Goal: Information Seeking & Learning: Learn about a topic

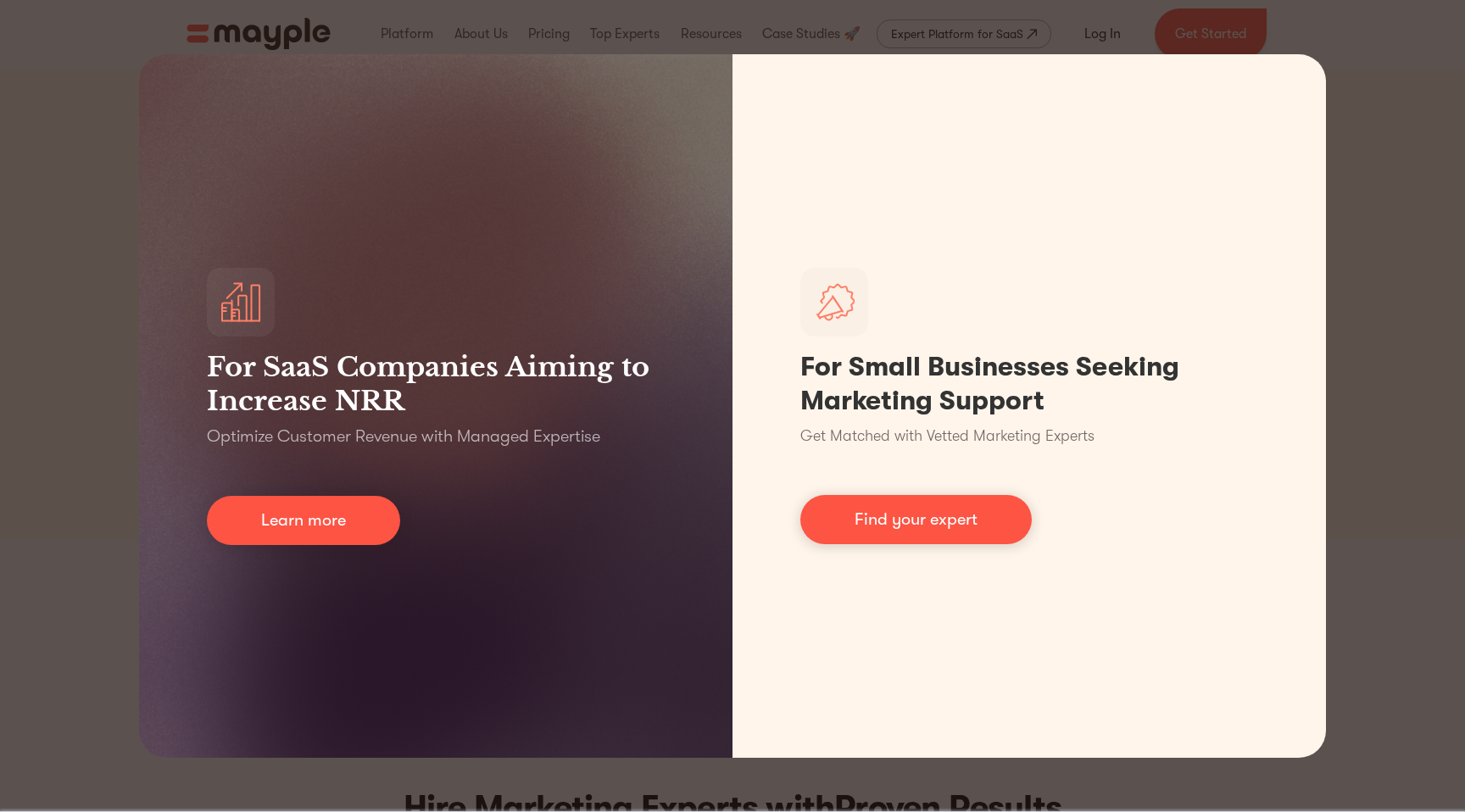
click at [1402, 230] on div "For SaaS Companies Aiming to Increase NRR Optimize Customer Revenue with Manage…" at bounding box center [732, 406] width 1465 height 812
click at [1358, 91] on div "For SaaS Companies Aiming to Increase NRR Optimize Customer Revenue with Manage…" at bounding box center [732, 406] width 1465 height 812
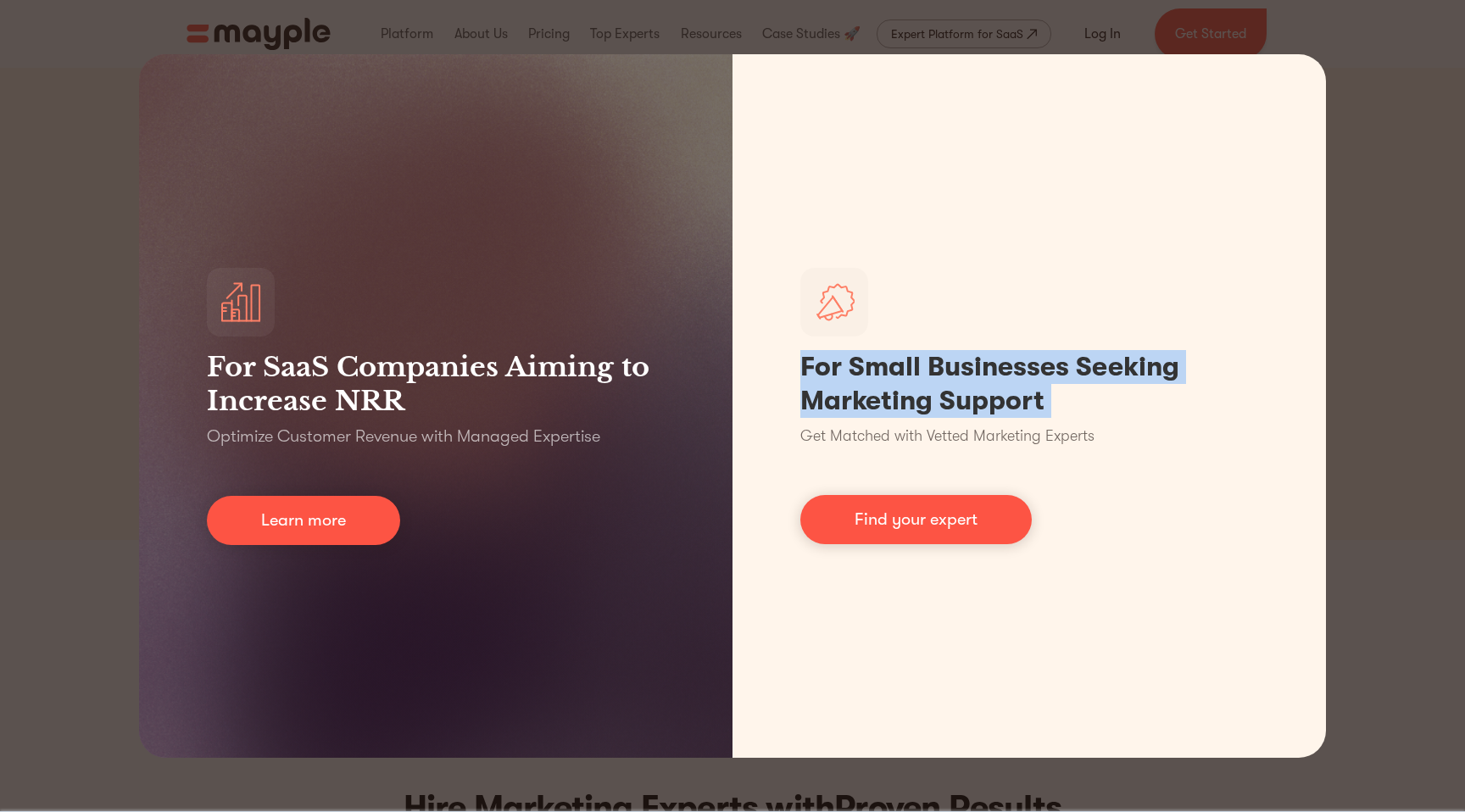
click at [1358, 91] on div "For SaaS Companies Aiming to Increase NRR Optimize Customer Revenue with Manage…" at bounding box center [732, 406] width 1465 height 812
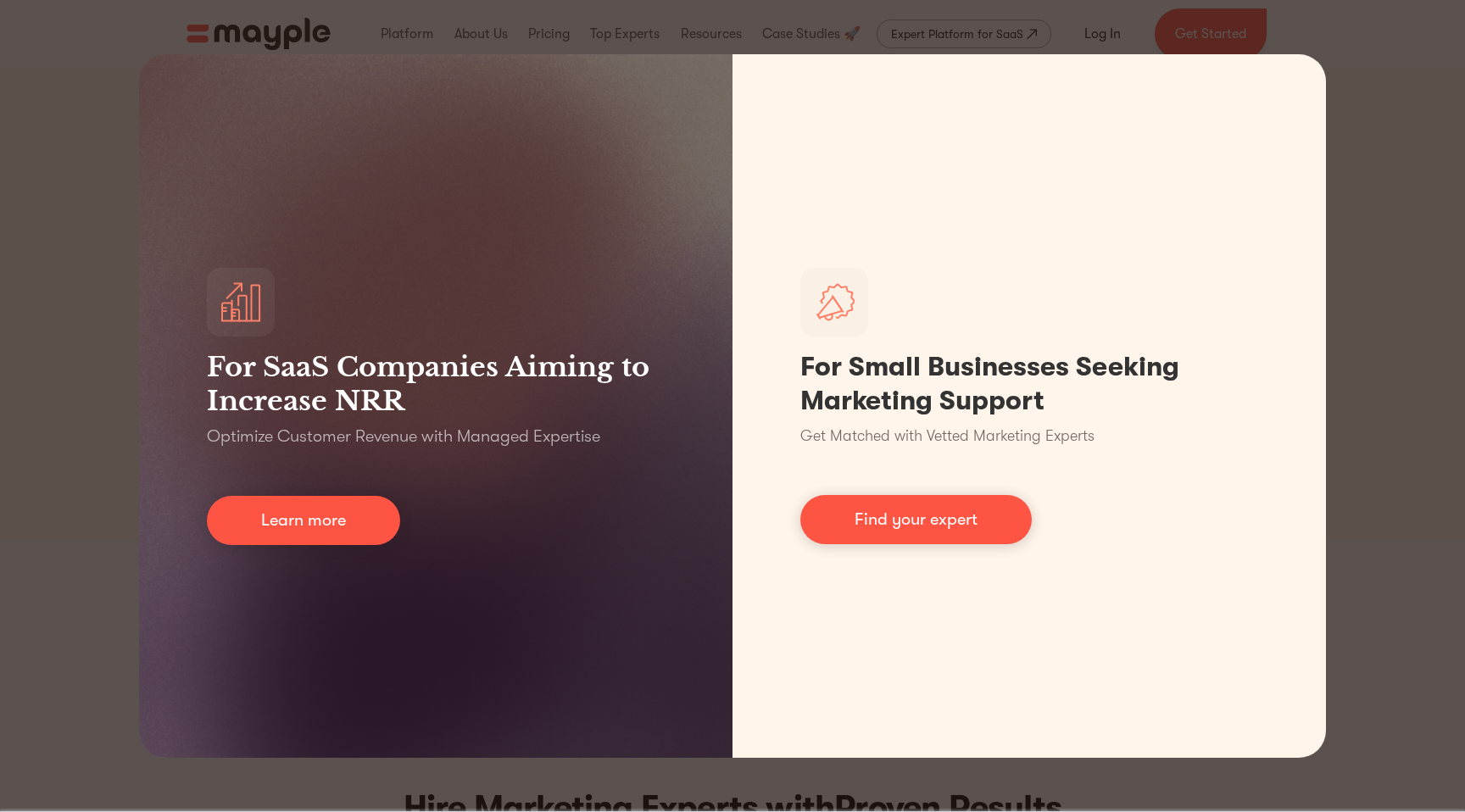
click at [1391, 83] on div "For SaaS Companies Aiming to Increase NRR Optimize Customer Revenue with Manage…" at bounding box center [732, 406] width 1465 height 812
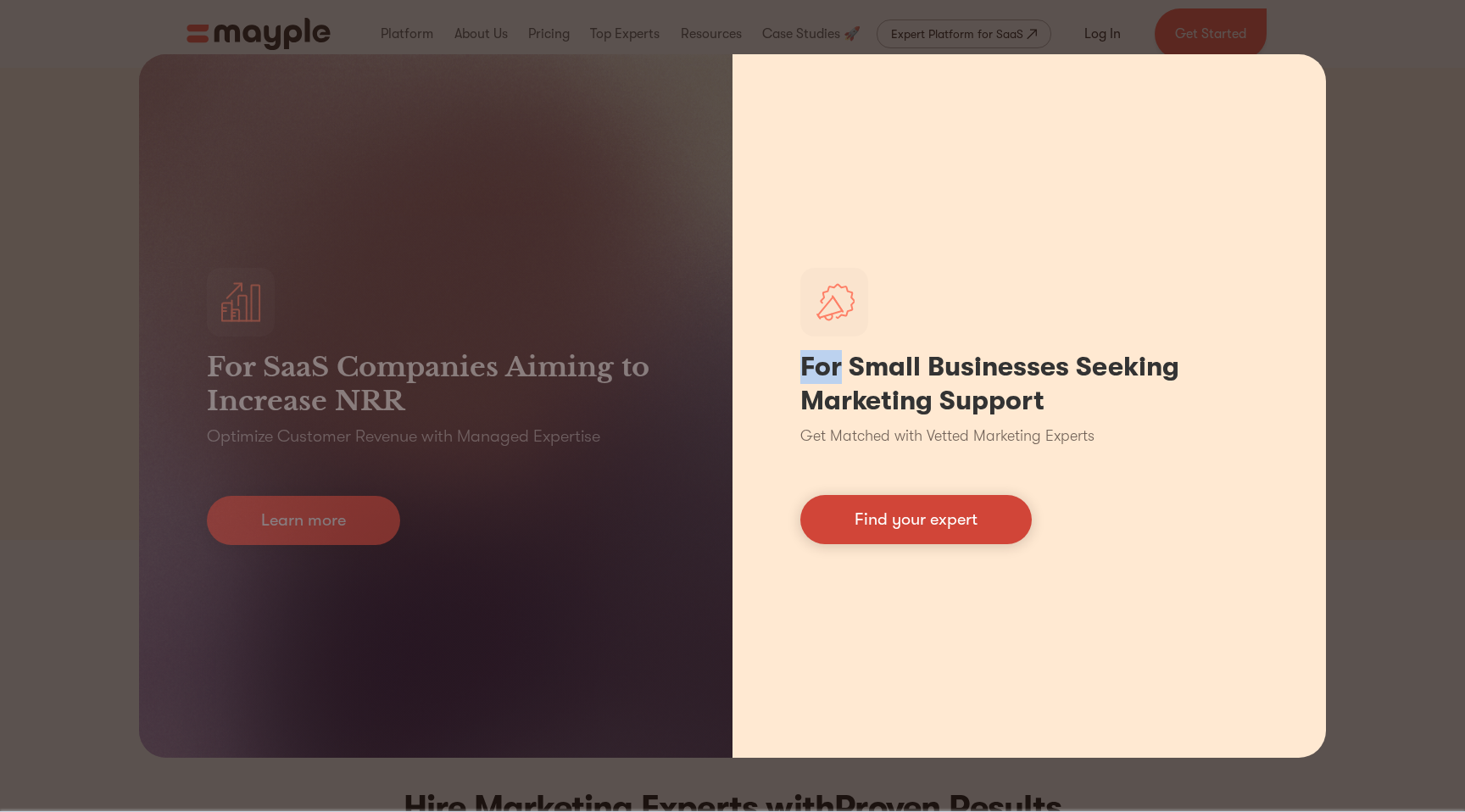
click at [995, 527] on link "Find your expert" at bounding box center [916, 520] width 232 height 49
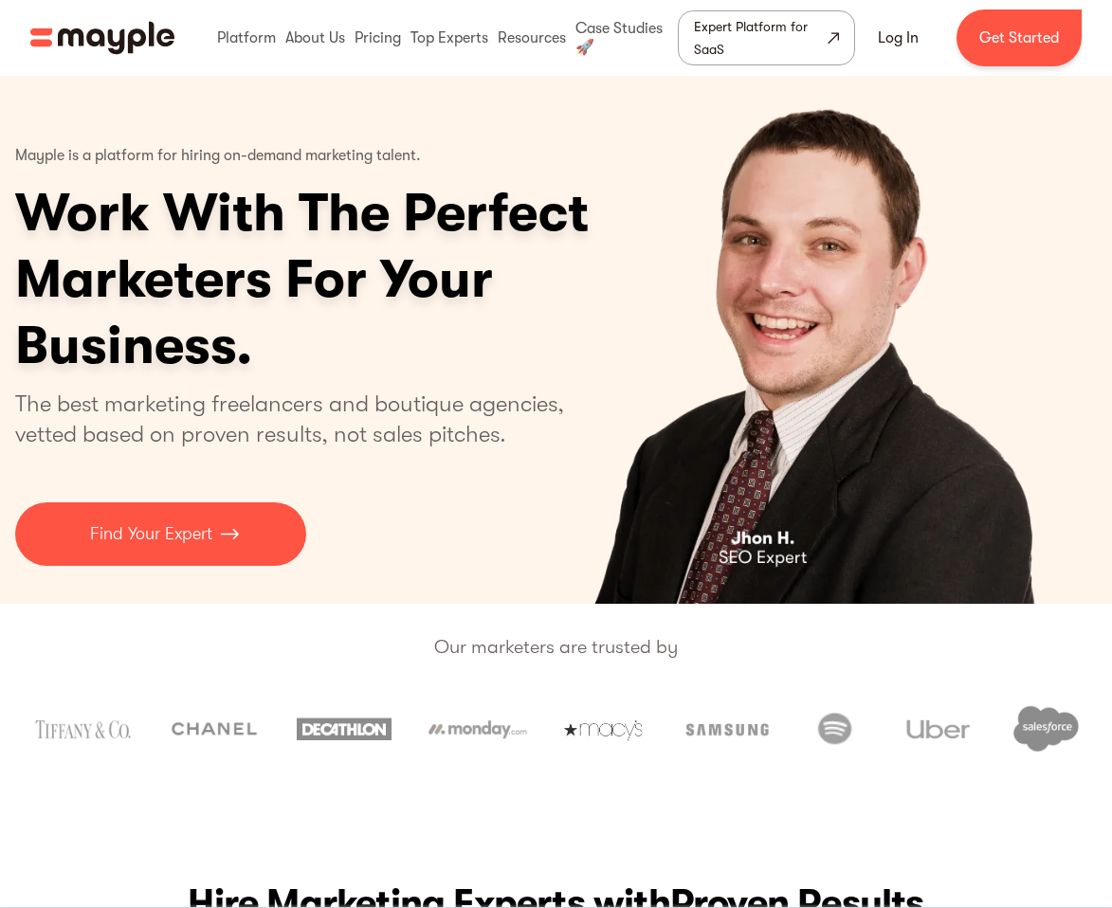
click at [383, 215] on h1 "Work With The Perfect Marketers For Your Business." at bounding box center [375, 279] width 721 height 199
click at [392, 288] on h1 "Work With The Perfect Marketers For Your Business." at bounding box center [375, 279] width 721 height 199
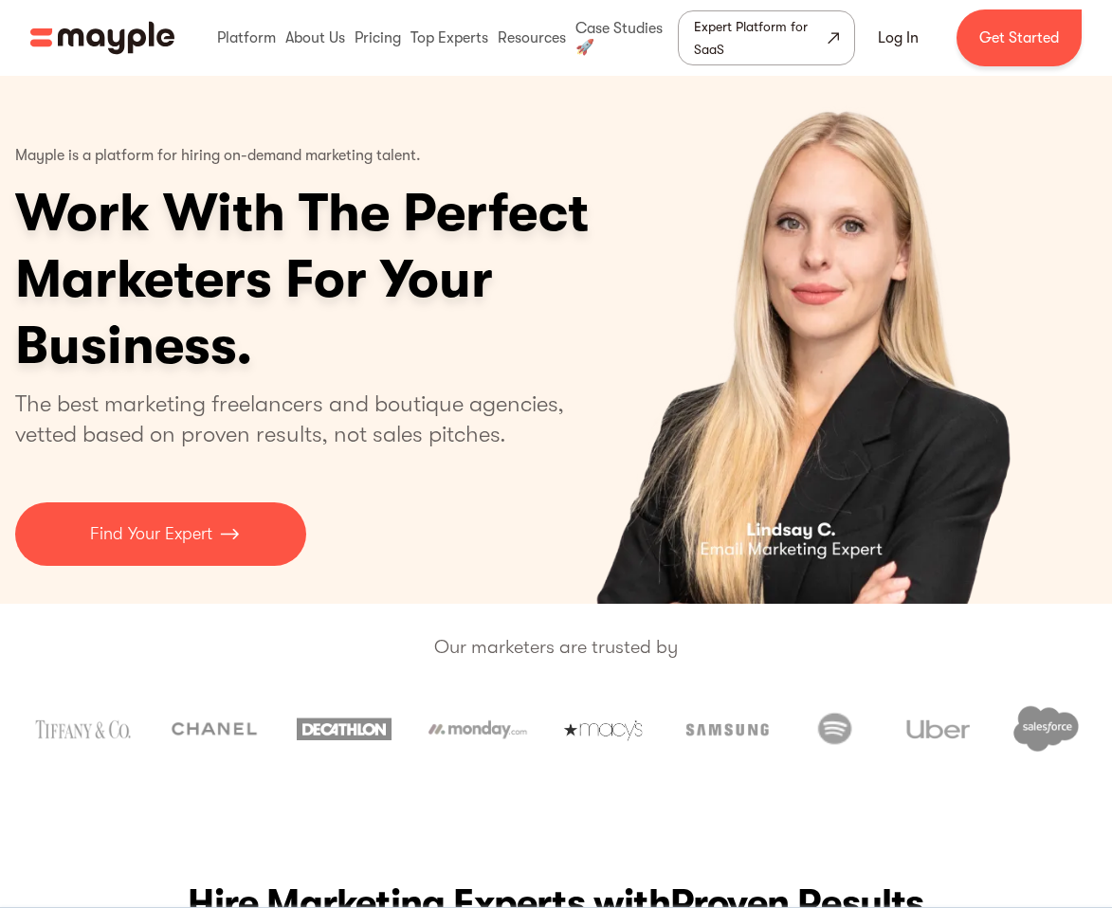
click at [1094, 285] on div "1 of 5" at bounding box center [800, 340] width 593 height 528
click at [1097, 63] on div "Platform Mayple platform Platform Overview Platform Overview How Mayple works D…" at bounding box center [556, 37] width 1112 height 57
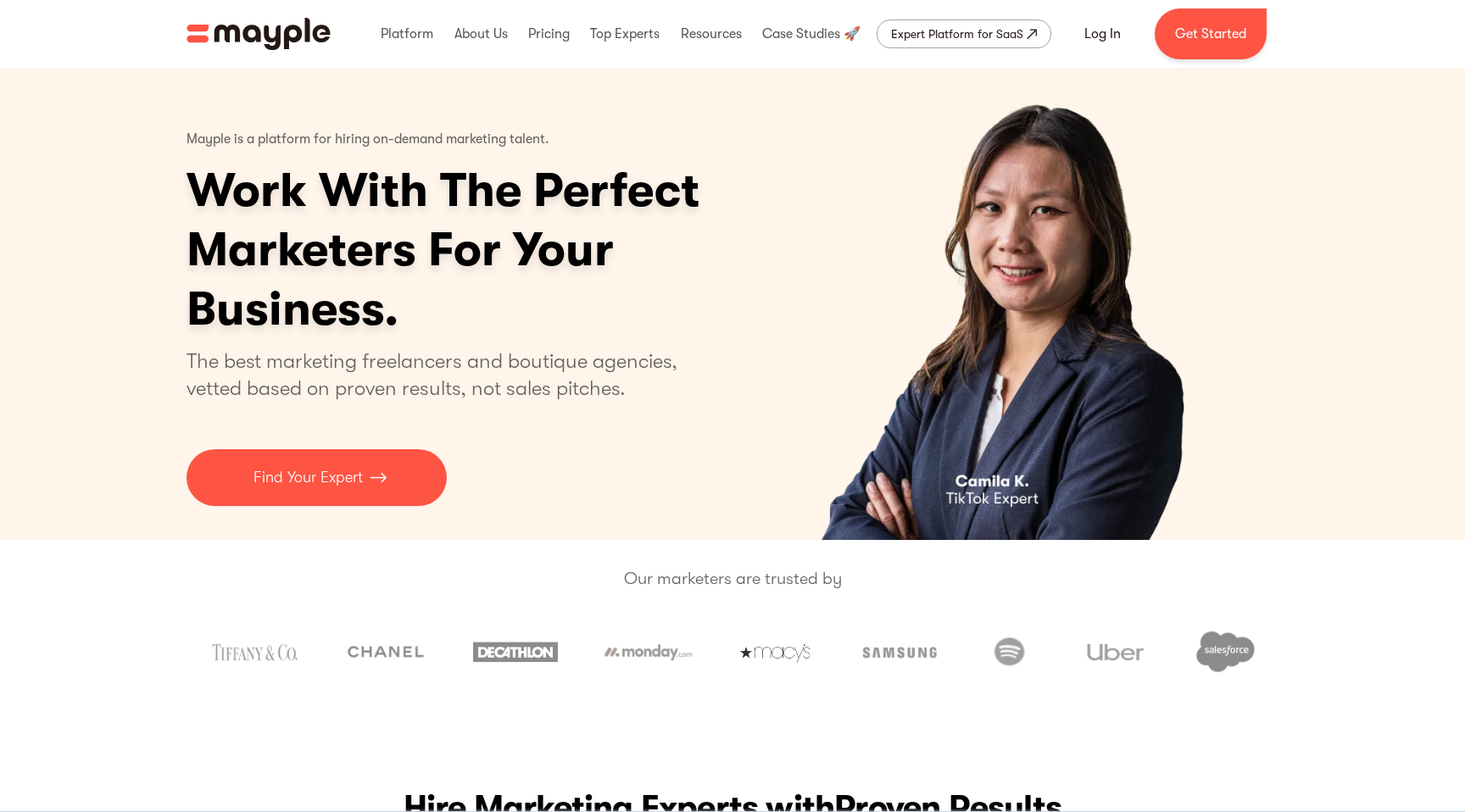
click at [329, 142] on p "Mayple is a platform for hiring on-demand marketing talent." at bounding box center [368, 140] width 363 height 42
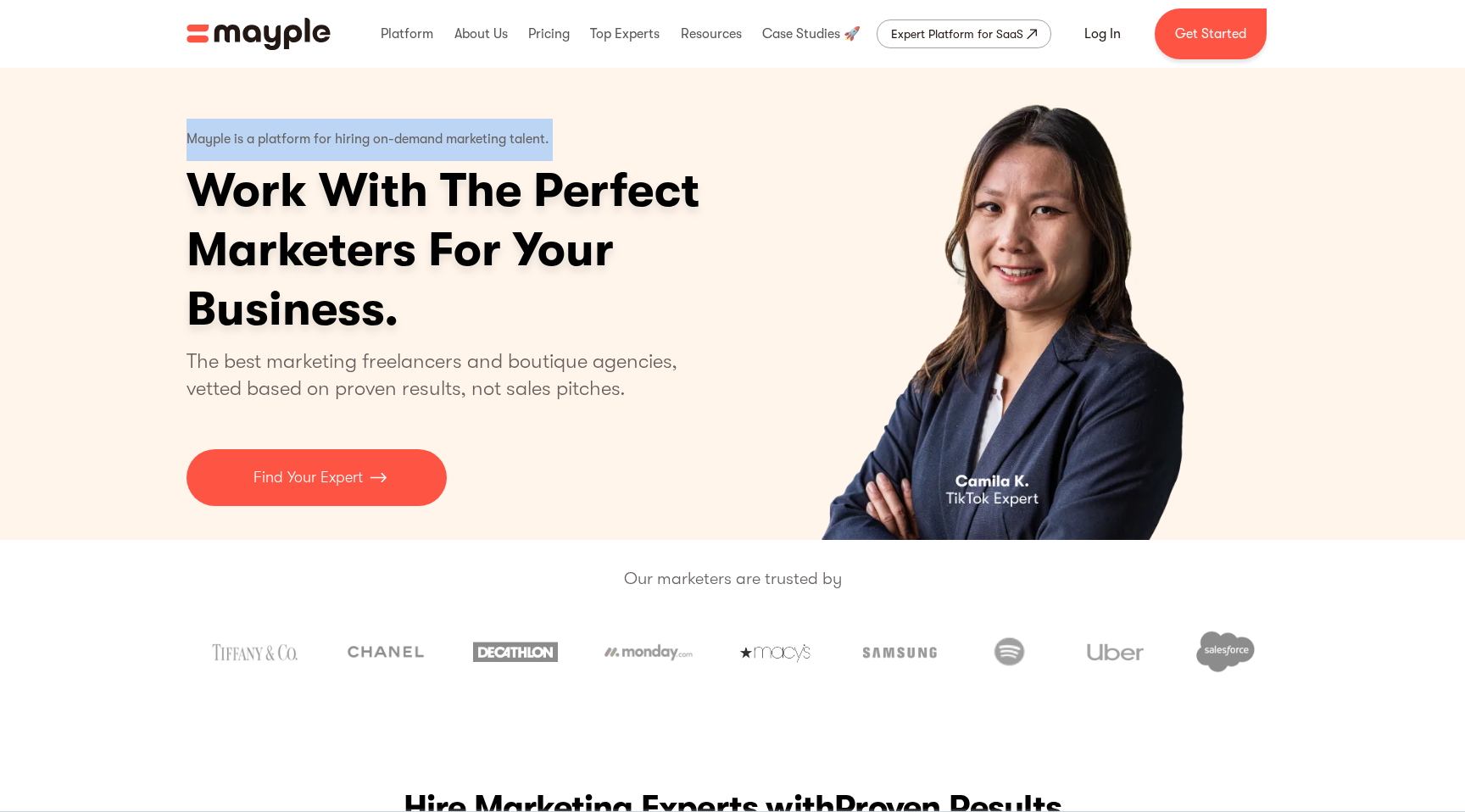
click at [329, 142] on p "Mayple is a platform for hiring on-demand marketing talent." at bounding box center [368, 140] width 363 height 42
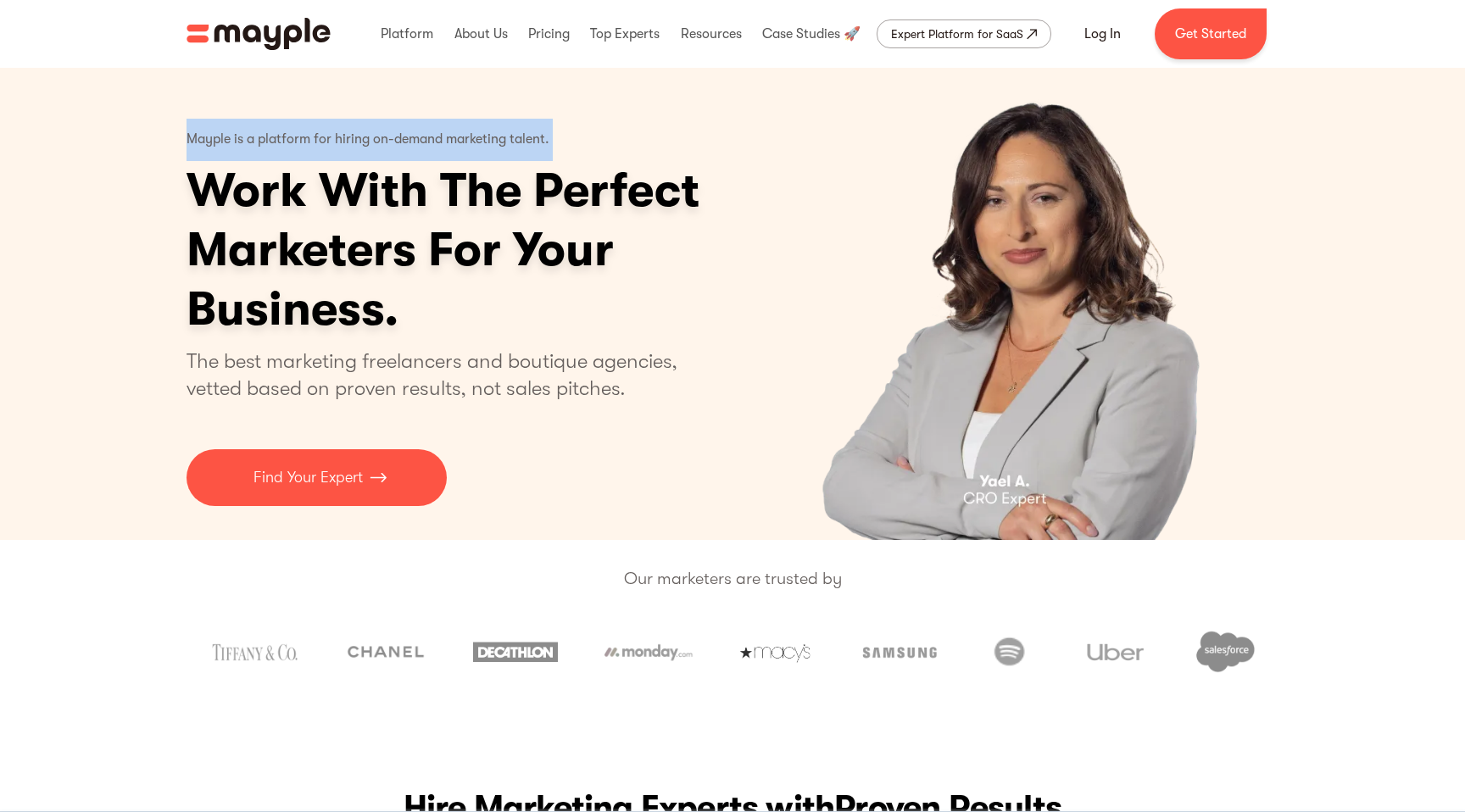
copy p "Mayple is a platform for hiring on-demand marketing talent."
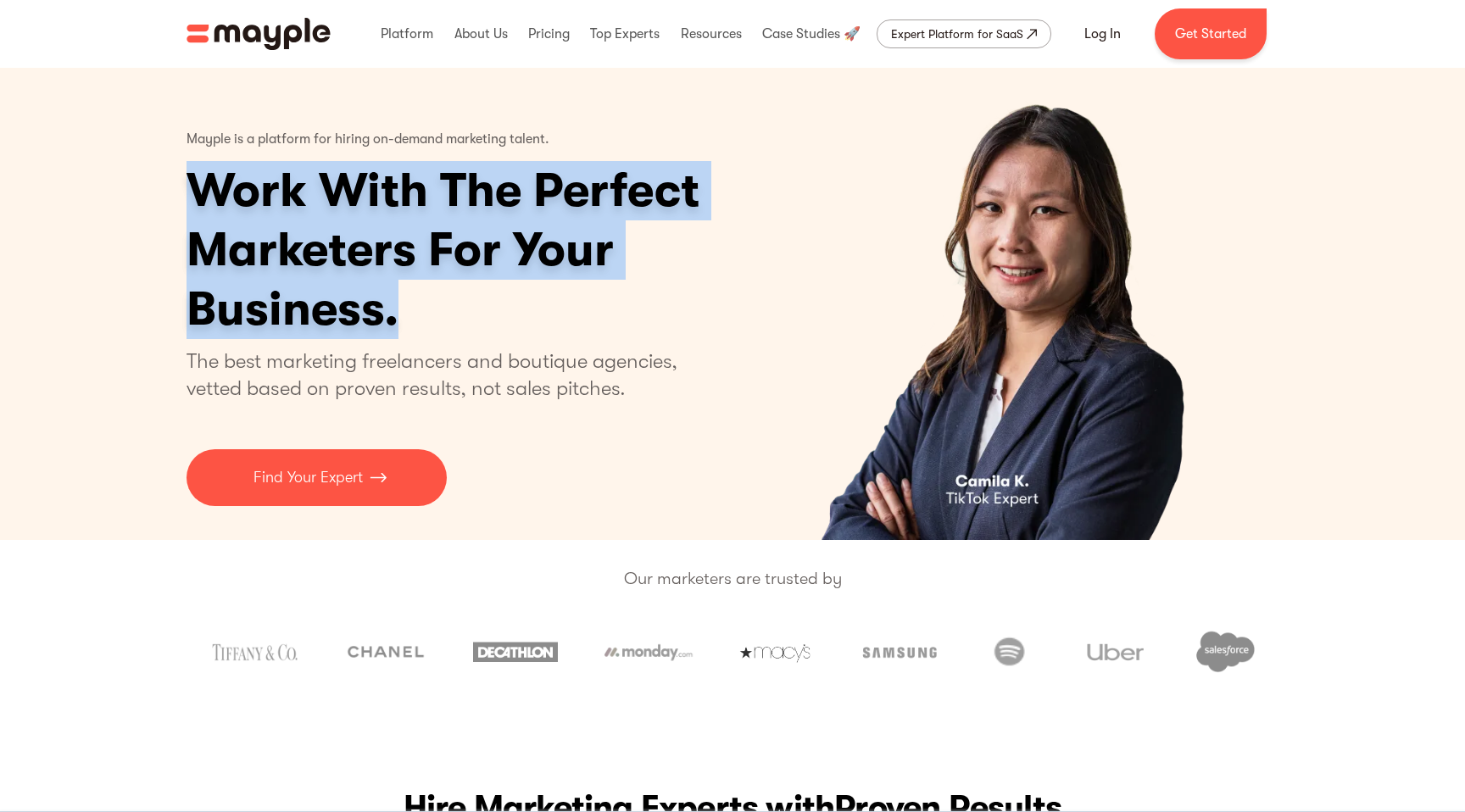
drag, startPoint x: 393, startPoint y: 308, endPoint x: 200, endPoint y: 190, distance: 226.2
click at [200, 190] on h1 "Work With The Perfect Marketers For Your Business." at bounding box center [509, 250] width 645 height 178
copy h1 "Work With The Perfect Marketers For Your Business."
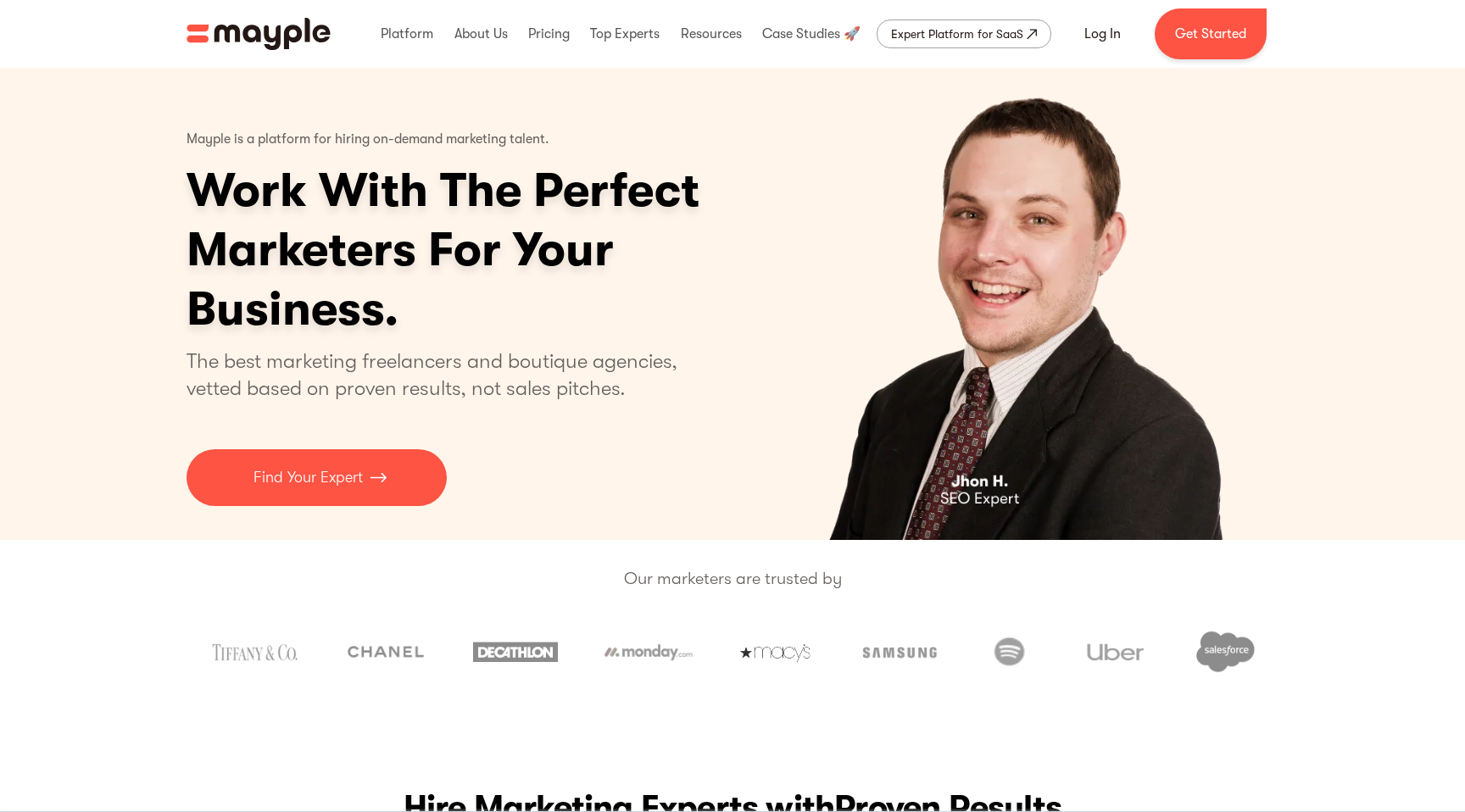
click at [430, 368] on p "The best marketing freelancers and boutique agencies, vetted based on proven re…" at bounding box center [443, 375] width 512 height 55
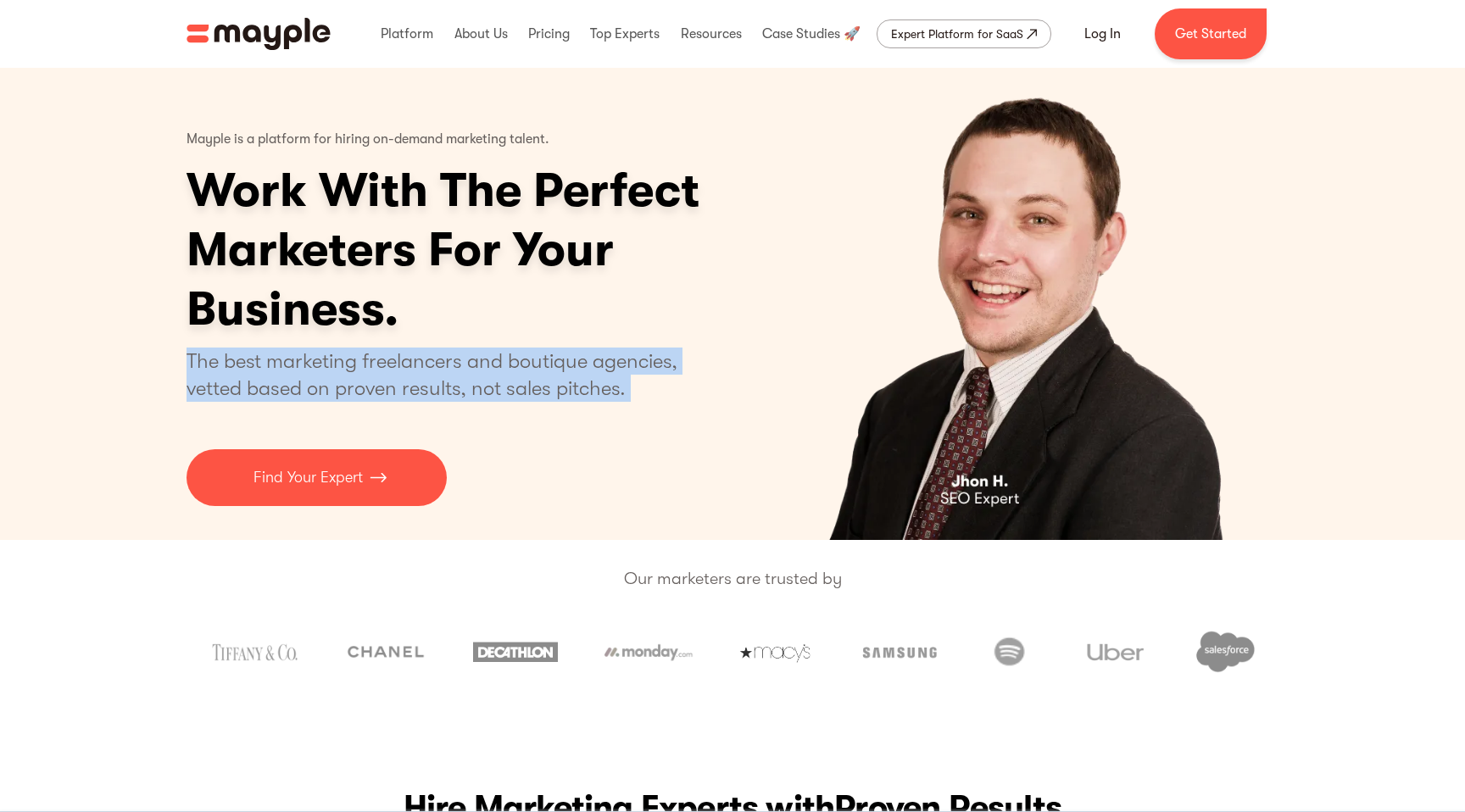
click at [430, 368] on p "The best marketing freelancers and boutique agencies, vetted based on proven re…" at bounding box center [443, 375] width 512 height 55
copy p "The best marketing freelancers and boutique agencies, vetted based on proven re…"
